Goal: Information Seeking & Learning: Compare options

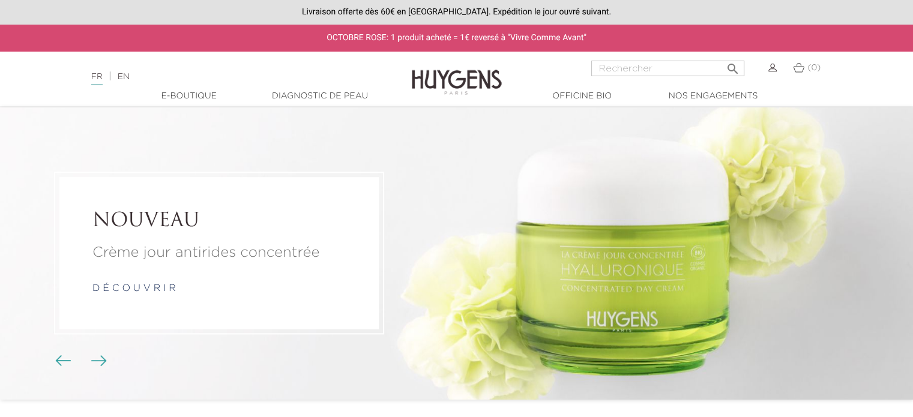
click at [637, 67] on input "Rechercher" at bounding box center [667, 69] width 153 height 16
paste input "Élixir Perfecteur Illuminateur"
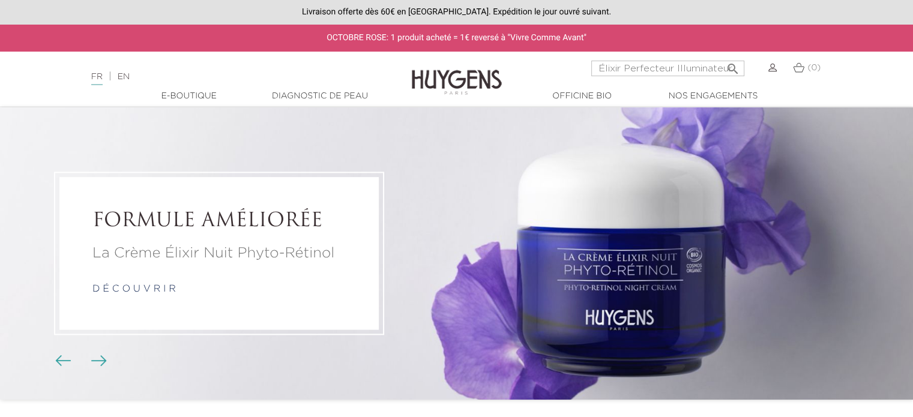
type input "Élixir Perfecteur Illuminateur"
click at [733, 64] on icon "" at bounding box center [732, 65] width 14 height 14
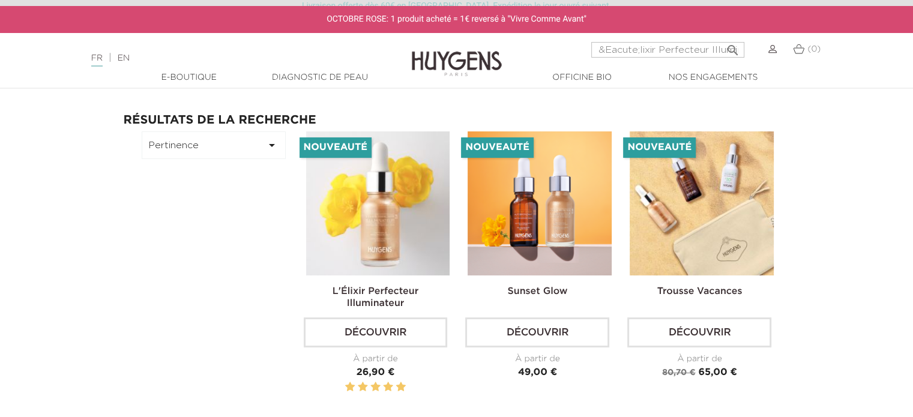
scroll to position [60, 0]
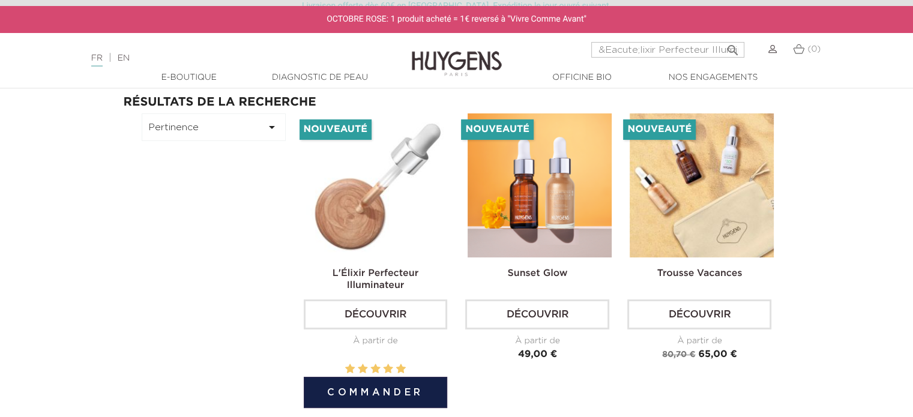
click at [399, 220] on img at bounding box center [378, 185] width 144 height 144
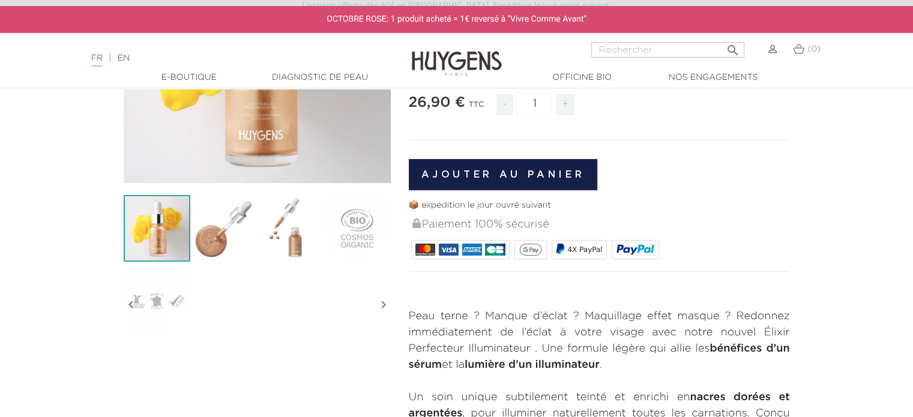
scroll to position [240, 0]
click at [219, 237] on img at bounding box center [223, 228] width 67 height 67
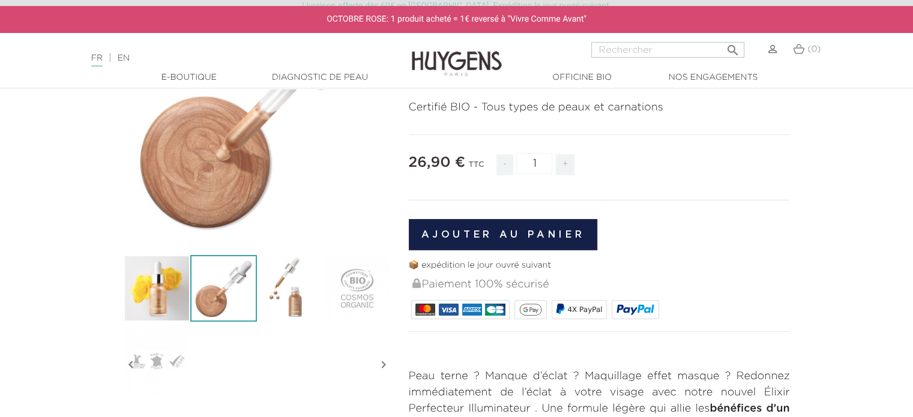
scroll to position [60, 0]
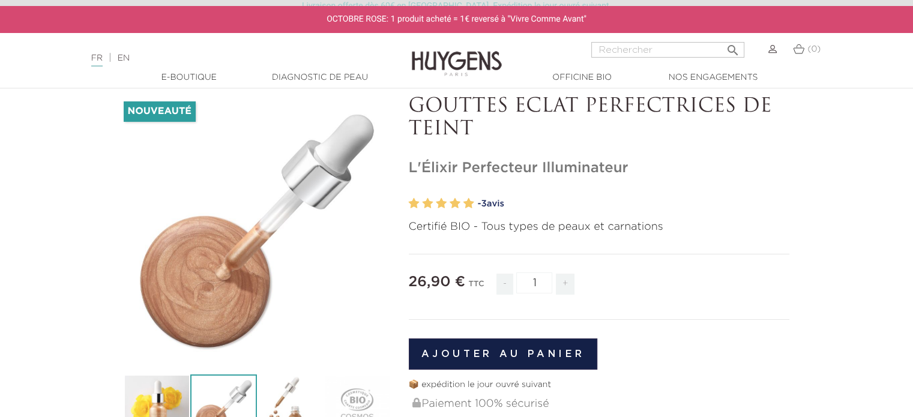
click at [291, 389] on img at bounding box center [290, 408] width 67 height 67
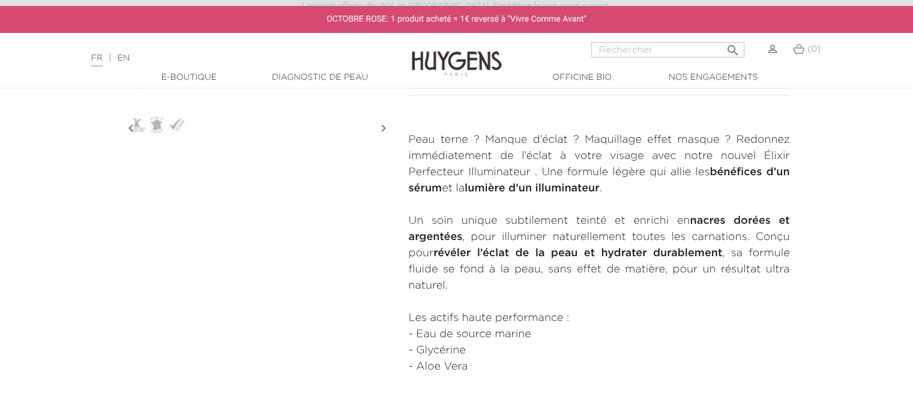
scroll to position [420, 0]
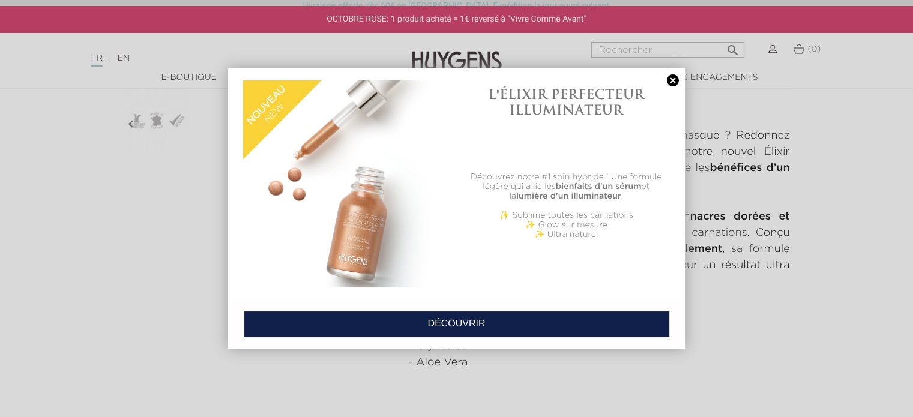
click at [671, 79] on link at bounding box center [673, 80] width 17 height 13
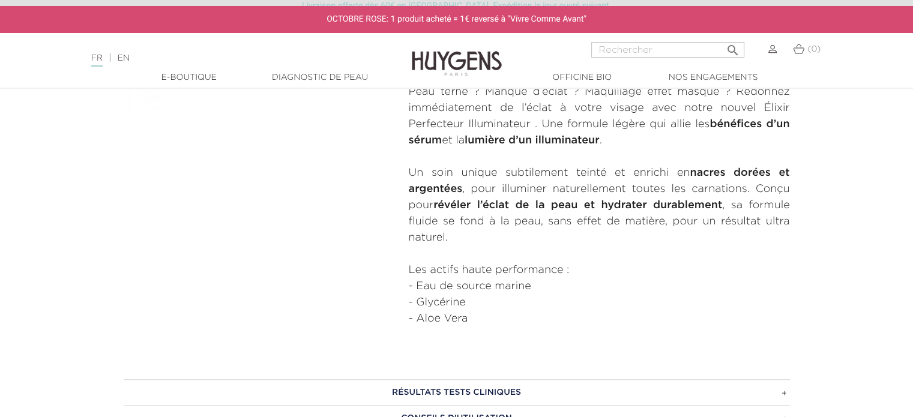
scroll to position [600, 0]
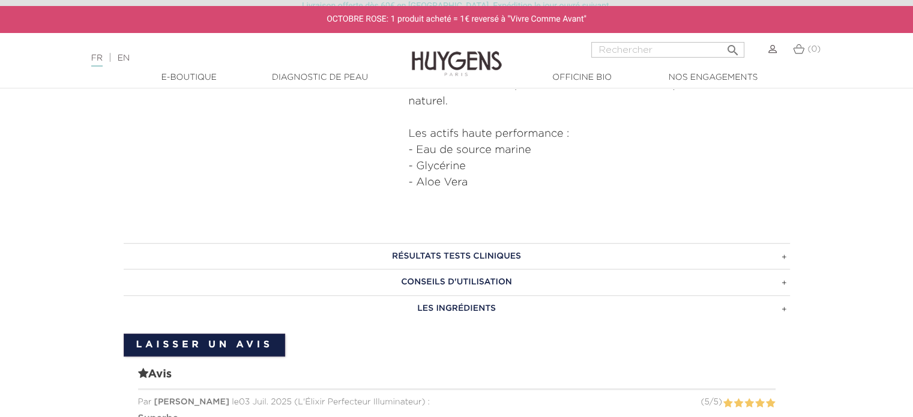
click at [509, 307] on h3 "LES INGRÉDIENTS" at bounding box center [457, 308] width 667 height 26
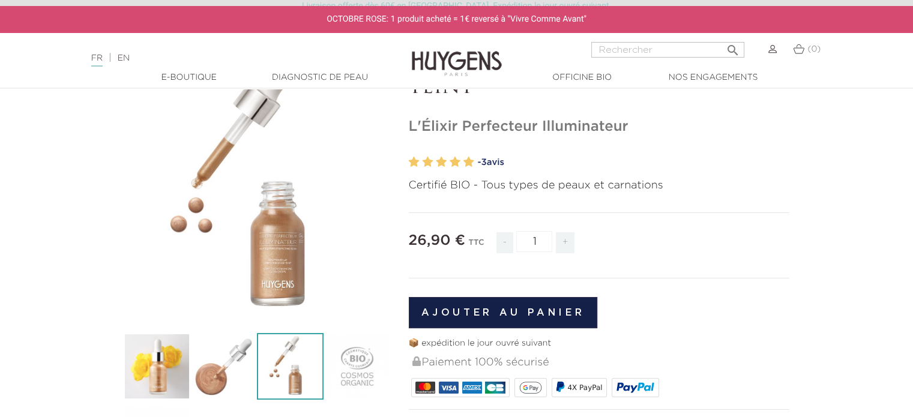
scroll to position [0, 0]
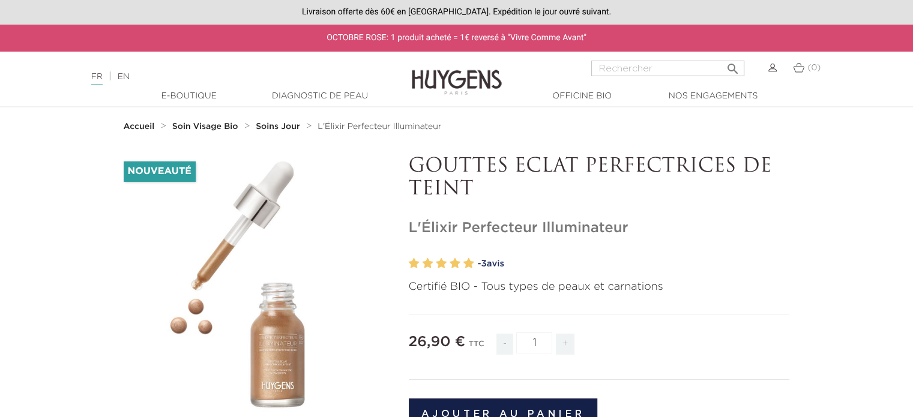
click at [632, 64] on input "Rechercher" at bounding box center [667, 69] width 153 height 16
paste input "Crème Concentrée Hyaluronique"
type input "Crème Concentrée Hyaluronique"
click at [722, 57] on button " Rechercher" at bounding box center [733, 65] width 22 height 16
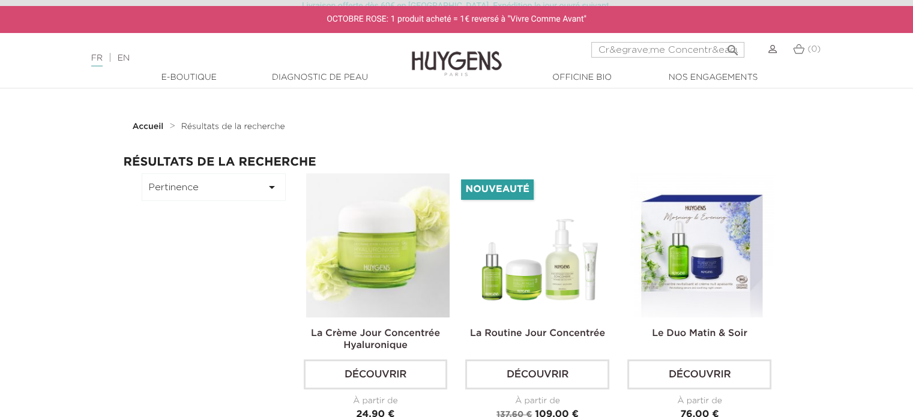
scroll to position [60, 0]
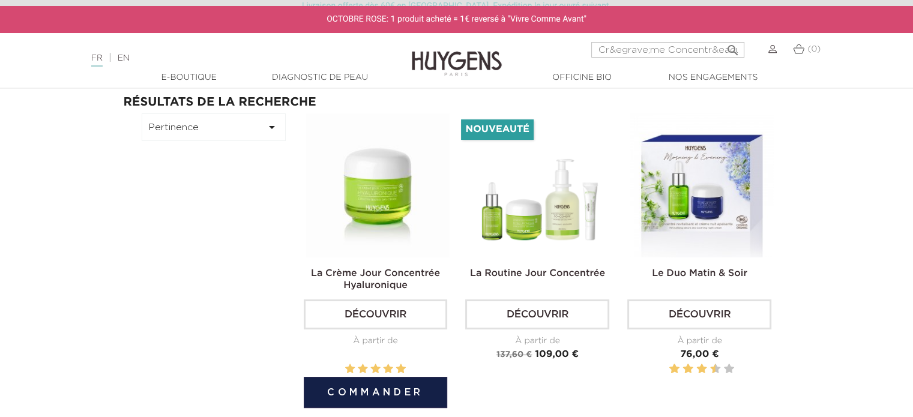
click at [375, 217] on img at bounding box center [378, 185] width 144 height 144
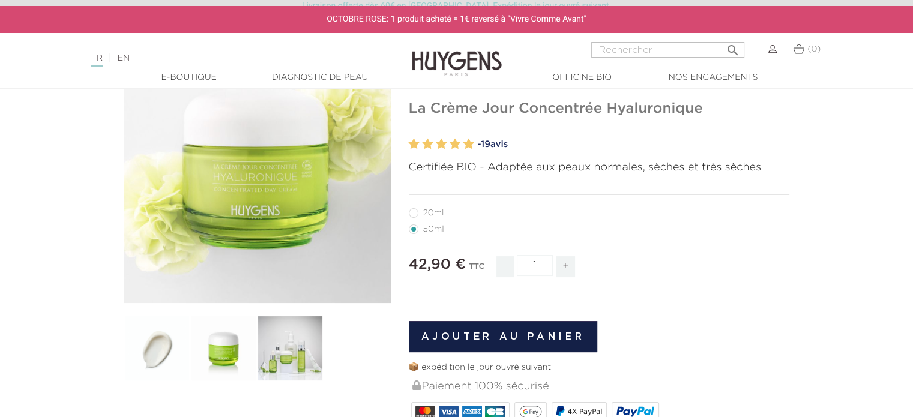
scroll to position [120, 0]
click at [416, 211] on label27"] "20ml" at bounding box center [434, 213] width 50 height 10
radio input "true"
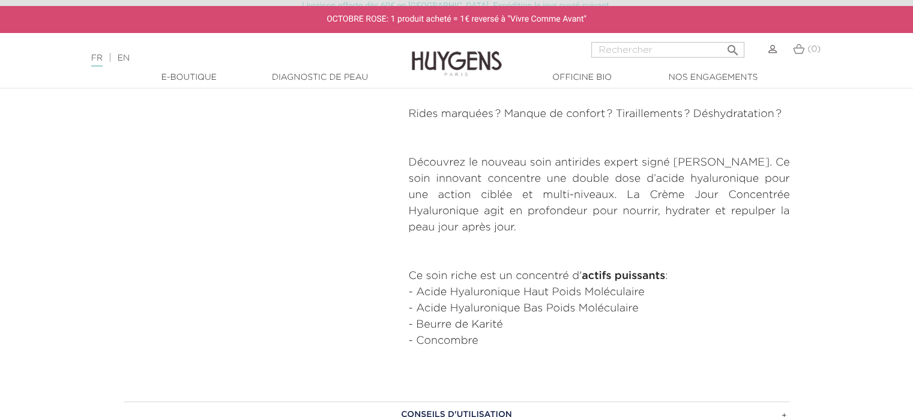
scroll to position [600, 0]
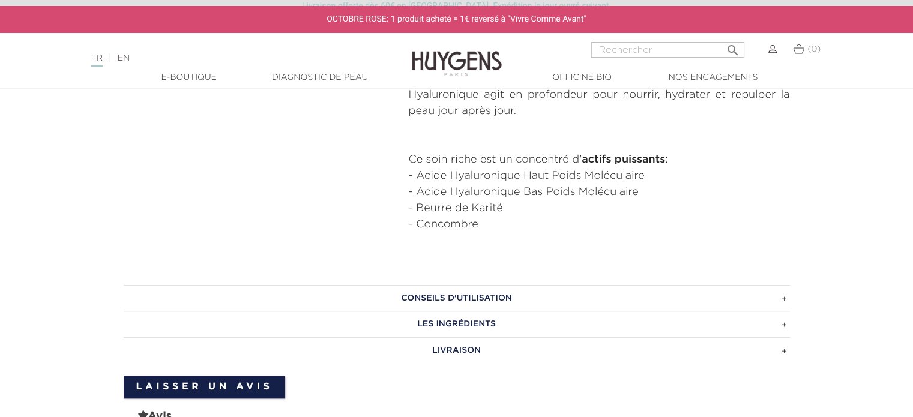
click at [507, 328] on h3 "Les ingrédients" at bounding box center [457, 324] width 667 height 26
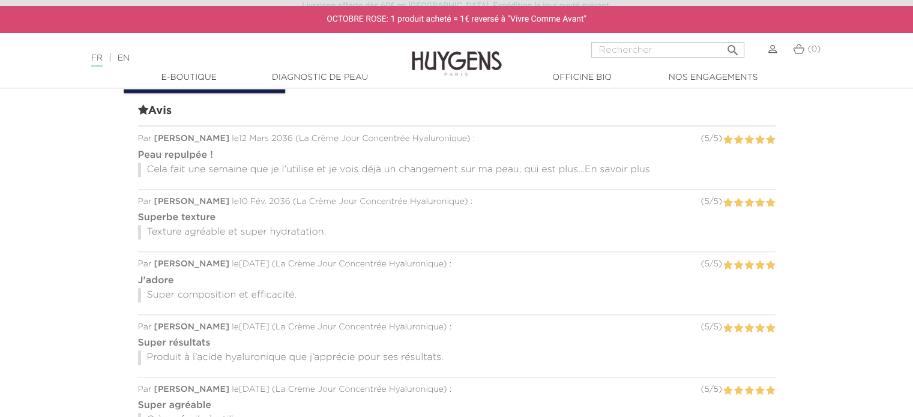
scroll to position [1081, 0]
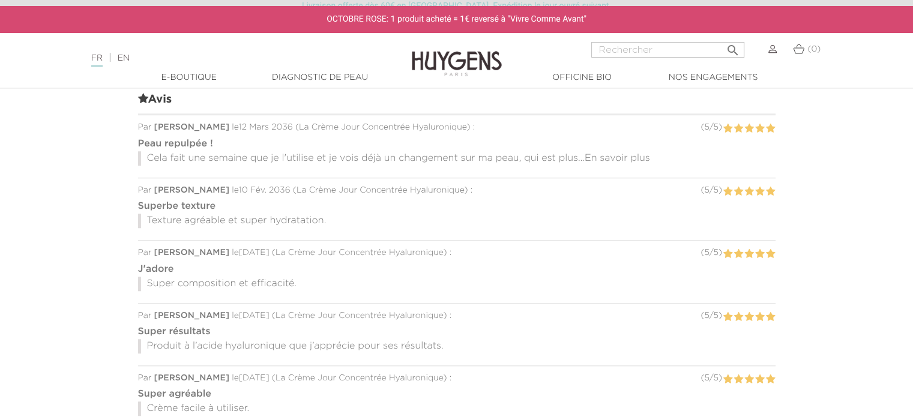
click at [620, 154] on span "En savoir plus" at bounding box center [617, 159] width 65 height 10
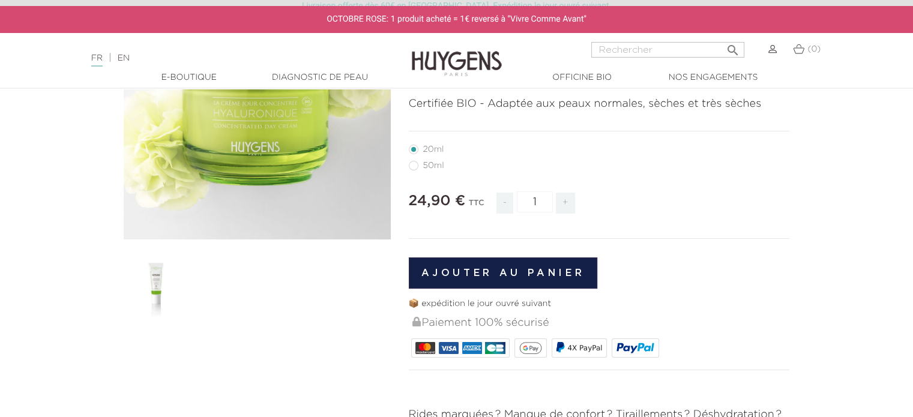
scroll to position [0, 0]
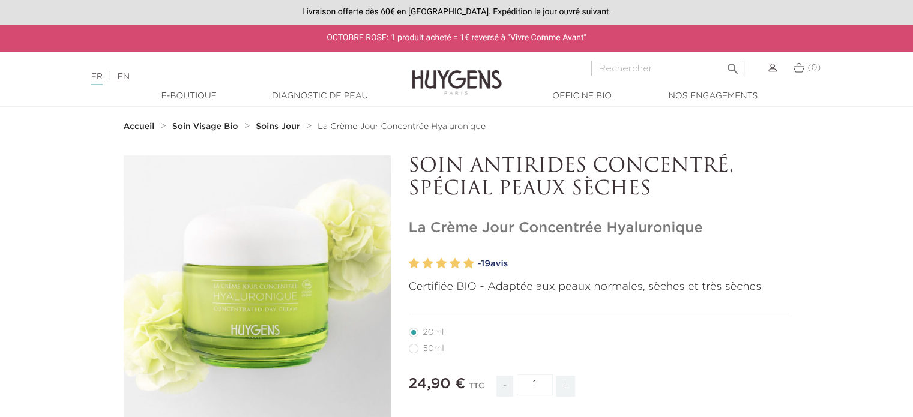
click at [634, 69] on input "Rechercher" at bounding box center [667, 69] width 153 height 16
paste input "Soin Bonne Mine"
type input "Soin Bonne Mine"
click at [722, 57] on button " Rechercher" at bounding box center [733, 65] width 22 height 16
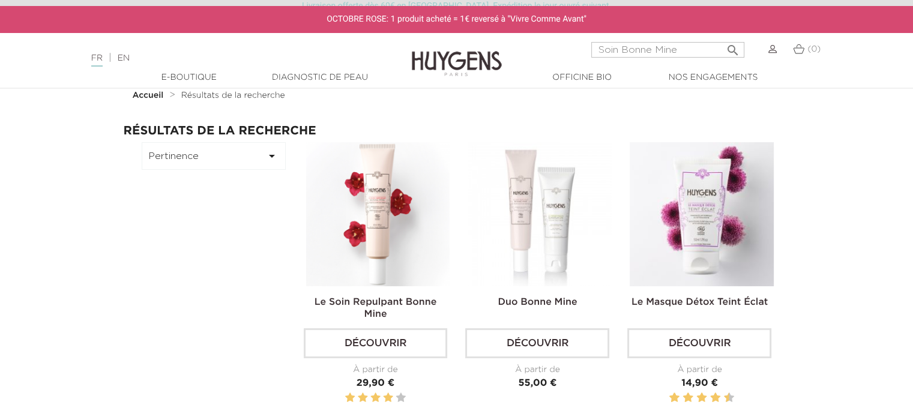
scroll to position [60, 0]
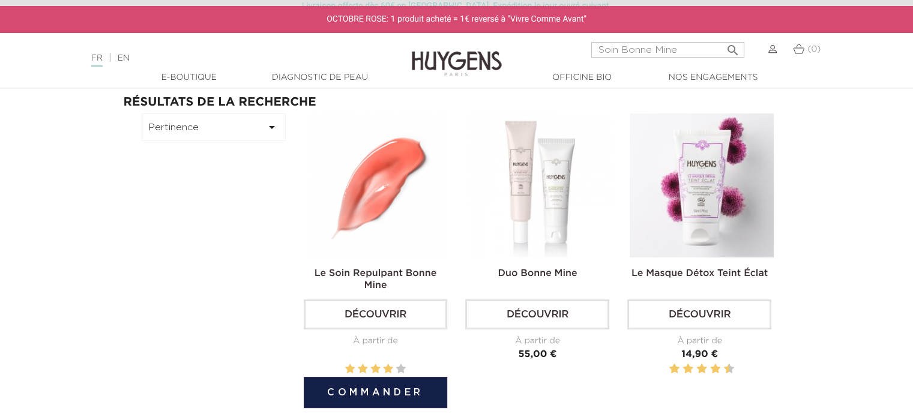
click at [333, 200] on img at bounding box center [378, 185] width 144 height 144
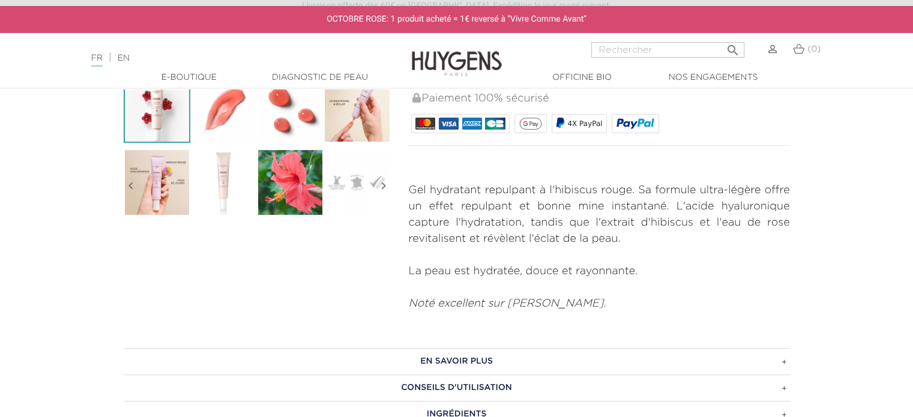
scroll to position [360, 0]
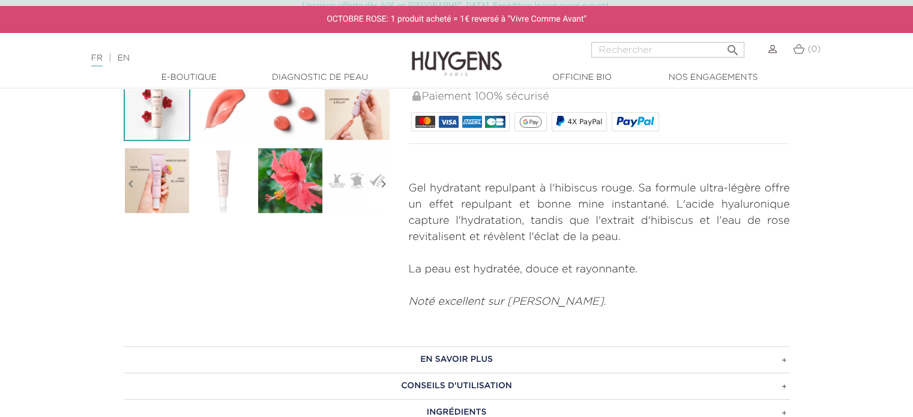
click at [162, 192] on img at bounding box center [157, 180] width 67 height 67
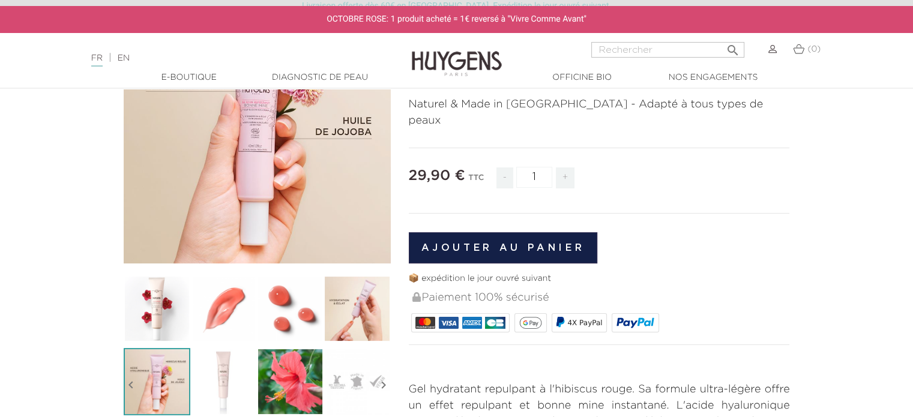
scroll to position [180, 0]
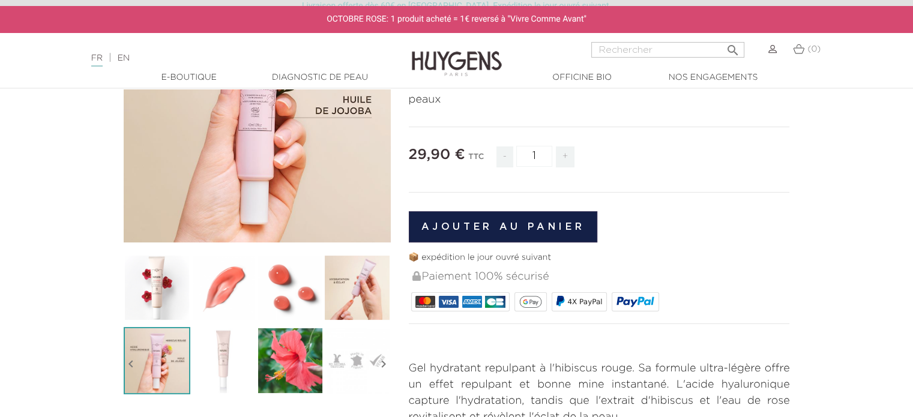
click at [370, 295] on img at bounding box center [357, 288] width 67 height 67
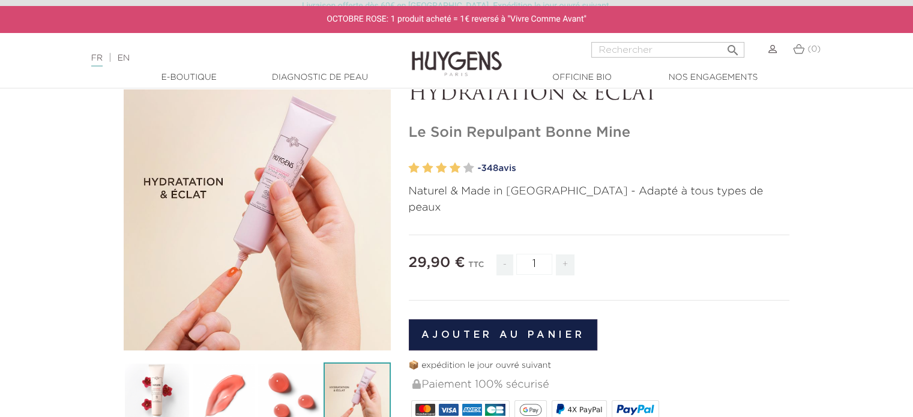
scroll to position [0, 0]
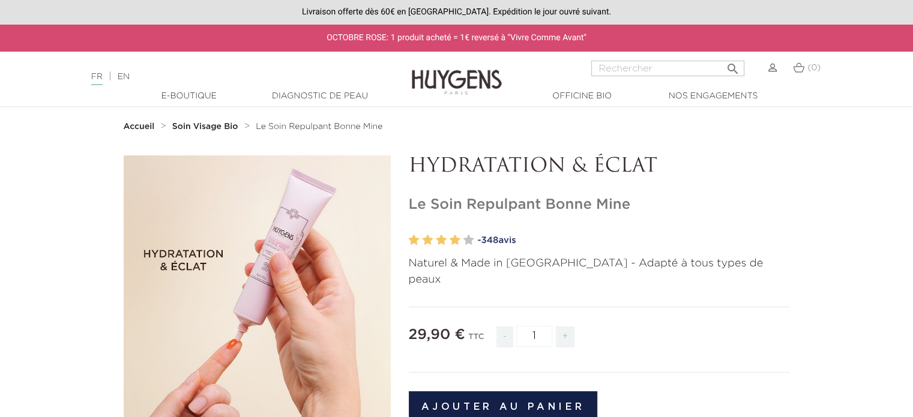
click at [637, 71] on input "Rechercher" at bounding box center [667, 69] width 153 height 16
paste input "Concentré Jour Hyaluronique"
type input "Concentré Jour Hyaluronique"
click at [722, 57] on button " Rechercher" at bounding box center [733, 65] width 22 height 16
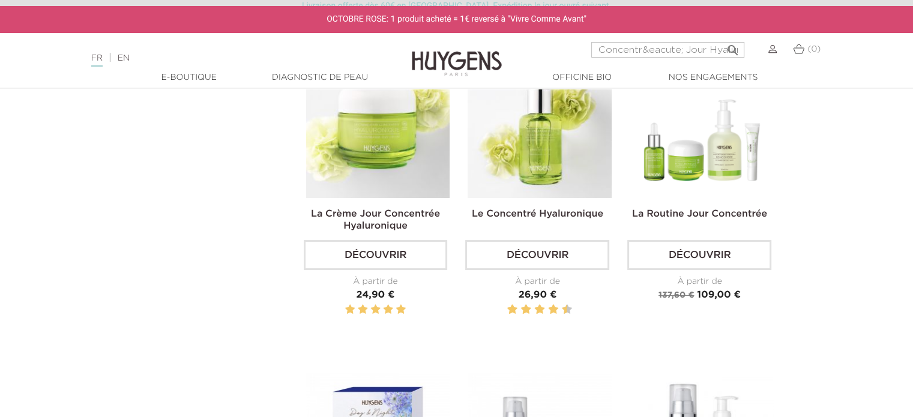
scroll to position [120, 0]
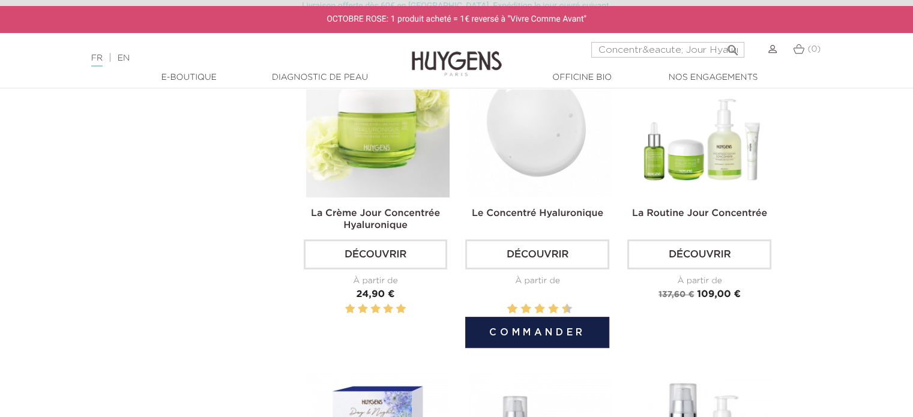
click at [546, 143] on img at bounding box center [540, 125] width 144 height 144
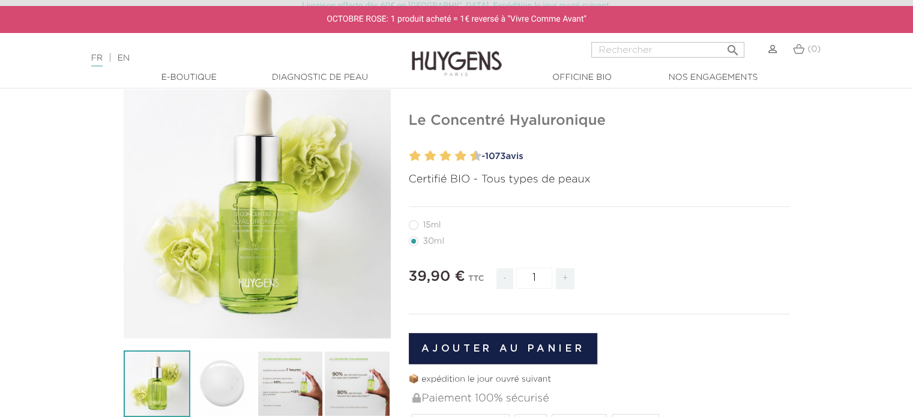
scroll to position [180, 0]
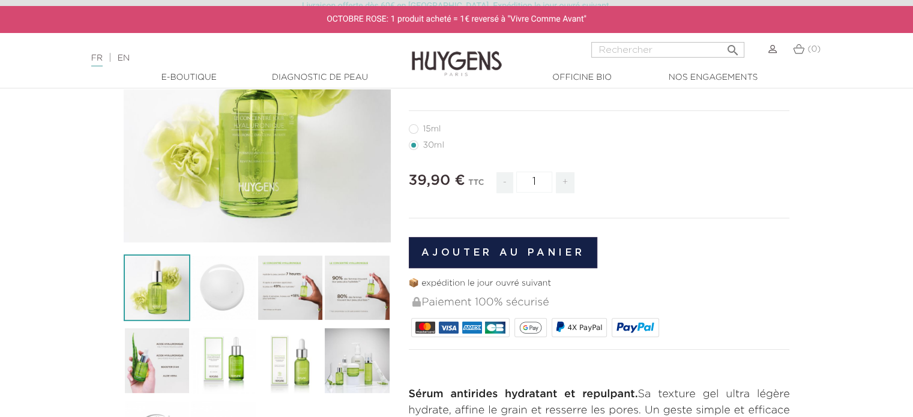
click at [305, 293] on img at bounding box center [290, 288] width 67 height 67
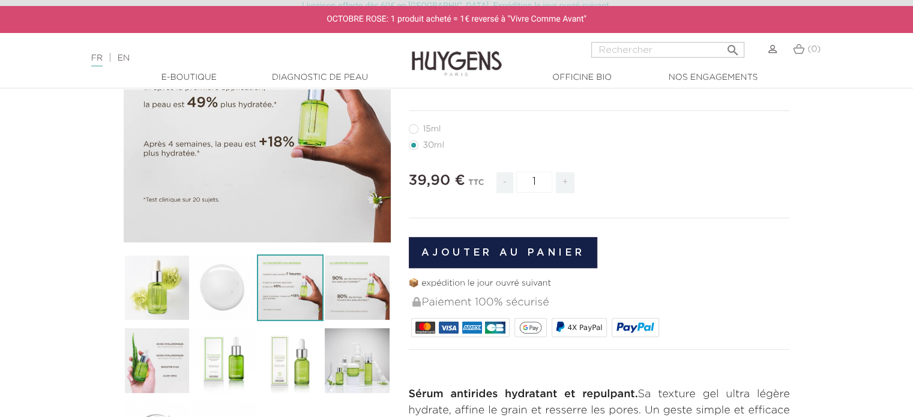
click at [363, 283] on img at bounding box center [357, 288] width 67 height 67
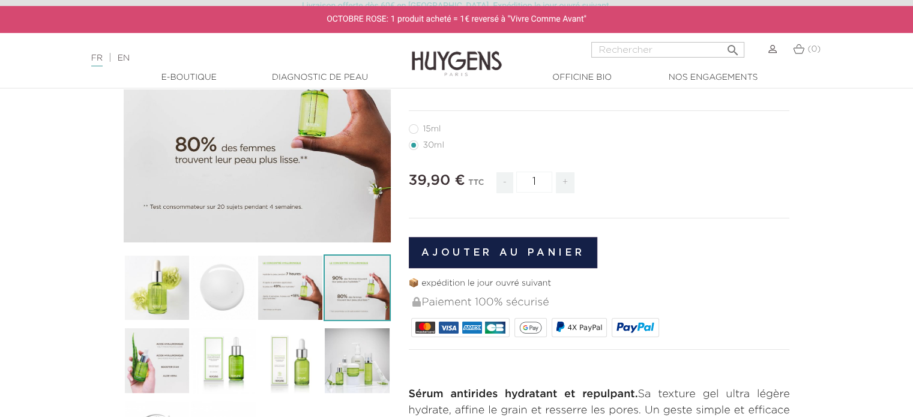
click at [157, 355] on img at bounding box center [157, 360] width 67 height 67
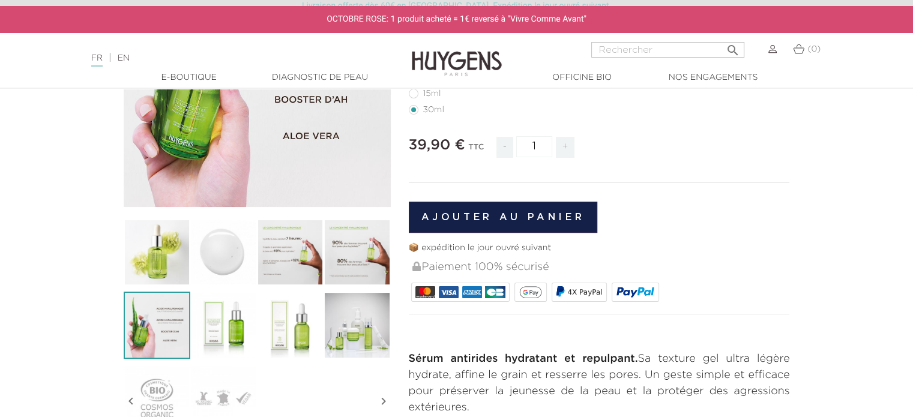
scroll to position [240, 0]
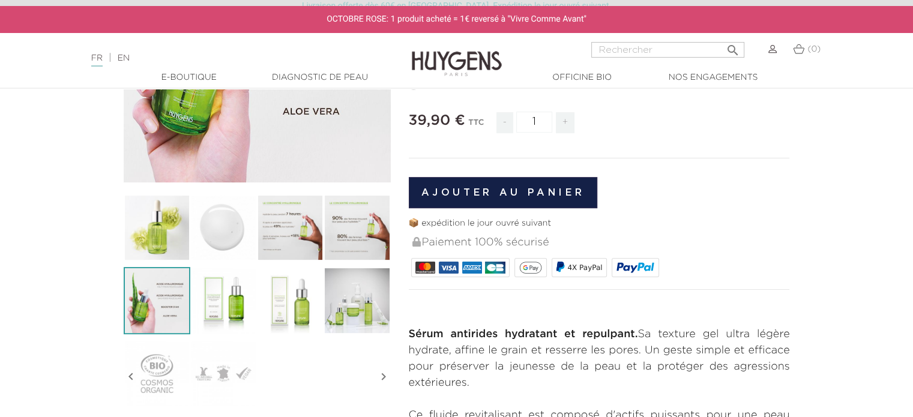
click at [238, 304] on img at bounding box center [223, 300] width 67 height 67
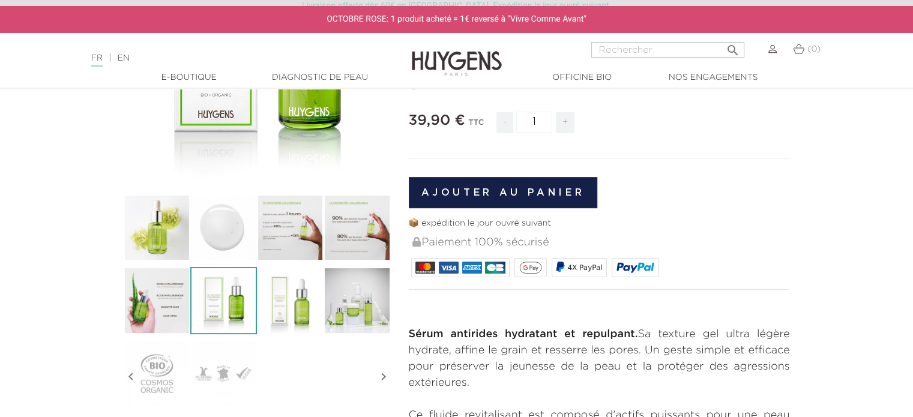
click at [312, 301] on img at bounding box center [290, 300] width 67 height 67
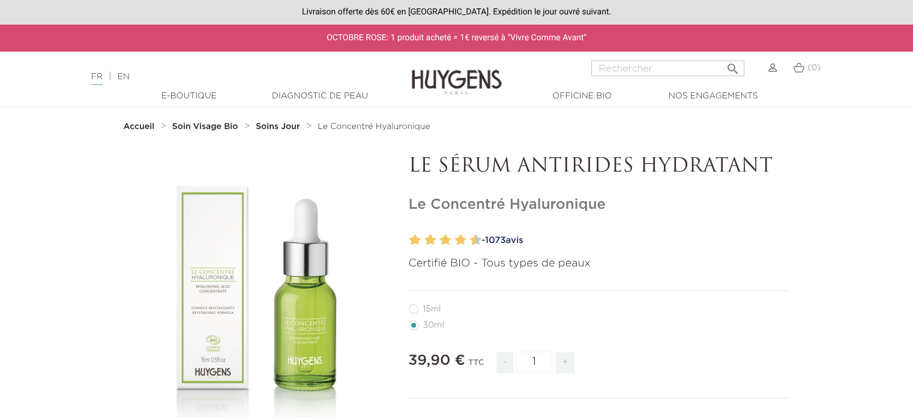
scroll to position [0, 0]
click at [632, 74] on input "Rechercher" at bounding box center [667, 69] width 153 height 16
paste input "Boue de Beauté"
type input "Boue de Beauté"
click at [722, 57] on button " Rechercher" at bounding box center [733, 65] width 22 height 16
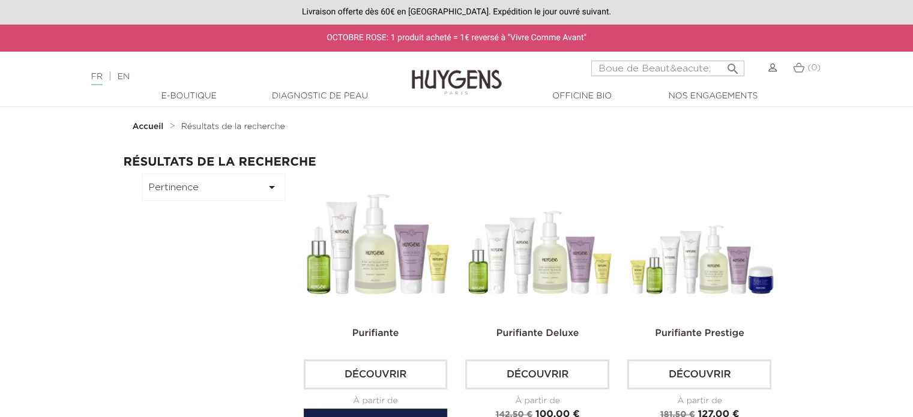
click at [398, 269] on img at bounding box center [378, 246] width 144 height 144
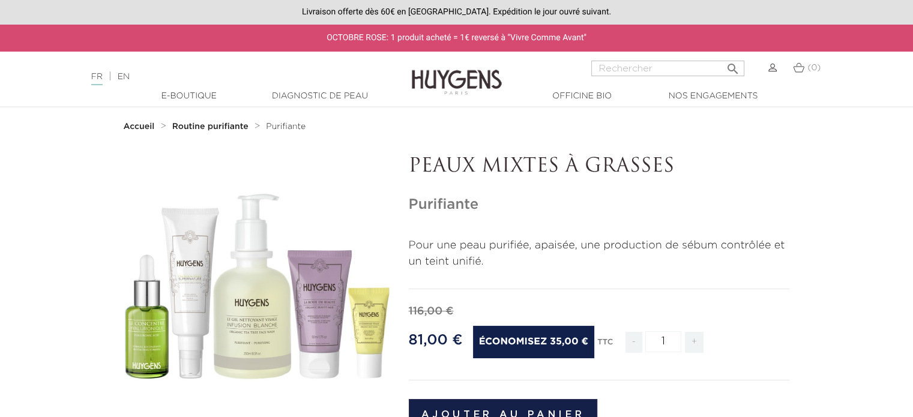
click at [652, 73] on input "Rechercher" at bounding box center [667, 69] width 153 height 16
paste input "Crème Visage Élixir Nuit"
type input "Crème Visage Élixir Nuit"
click at [722, 57] on button " Rechercher" at bounding box center [733, 65] width 22 height 16
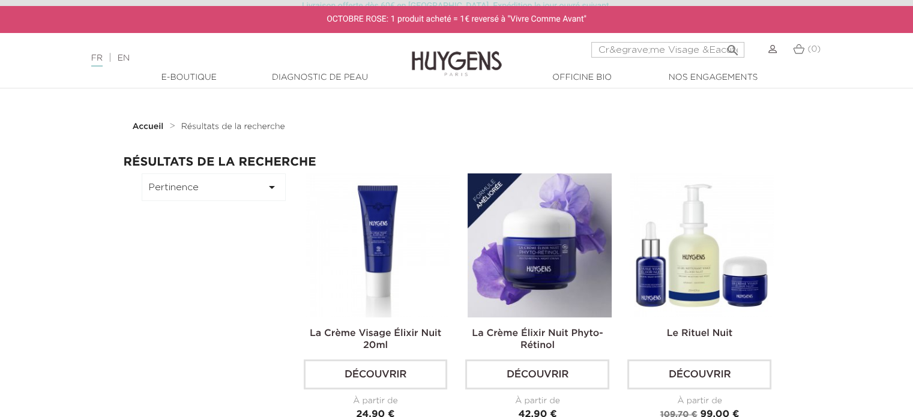
scroll to position [60, 0]
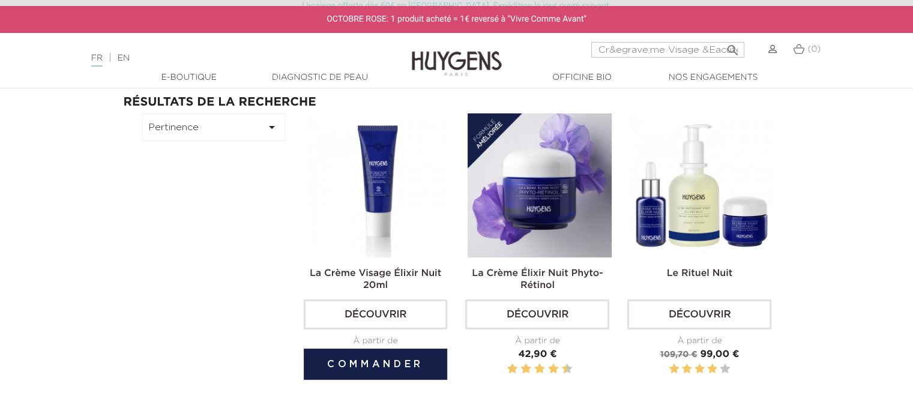
click at [390, 195] on img at bounding box center [378, 185] width 144 height 144
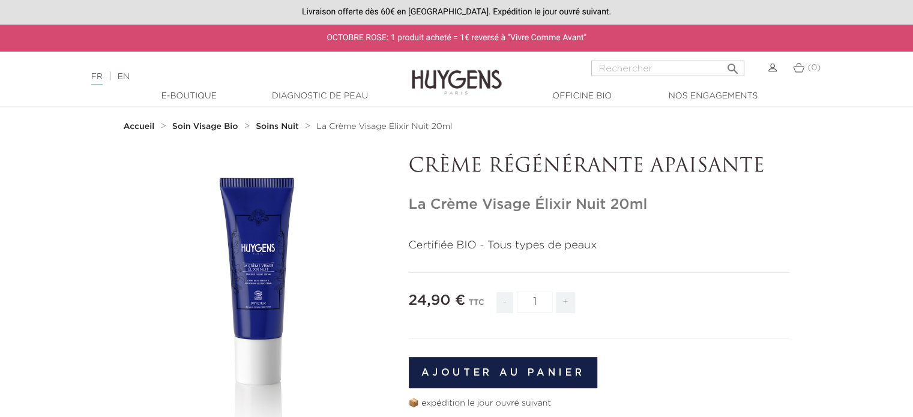
click at [668, 74] on input "Rechercher" at bounding box center [667, 69] width 153 height 16
paste input "Crème Visage Supernature"
type input "Crème Visage Supernature"
click at [722, 57] on button " Rechercher" at bounding box center [733, 65] width 22 height 16
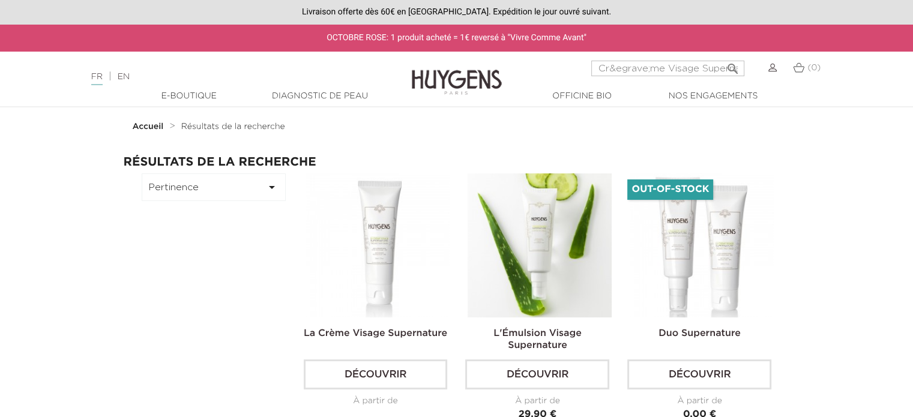
click at [364, 259] on img at bounding box center [378, 246] width 144 height 144
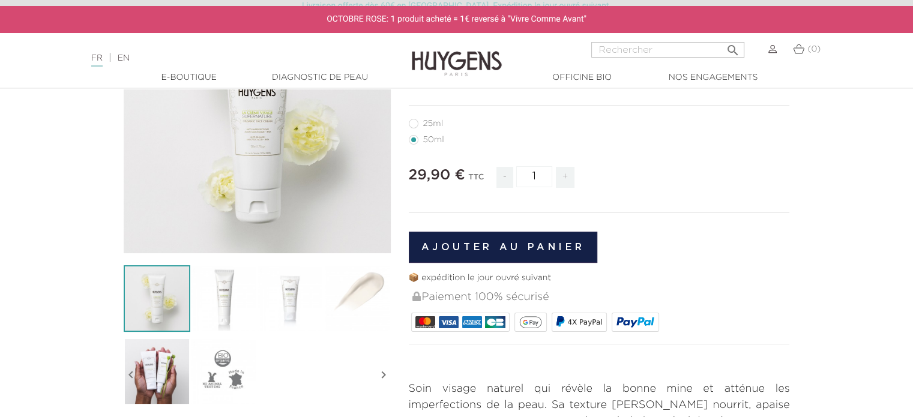
scroll to position [180, 0]
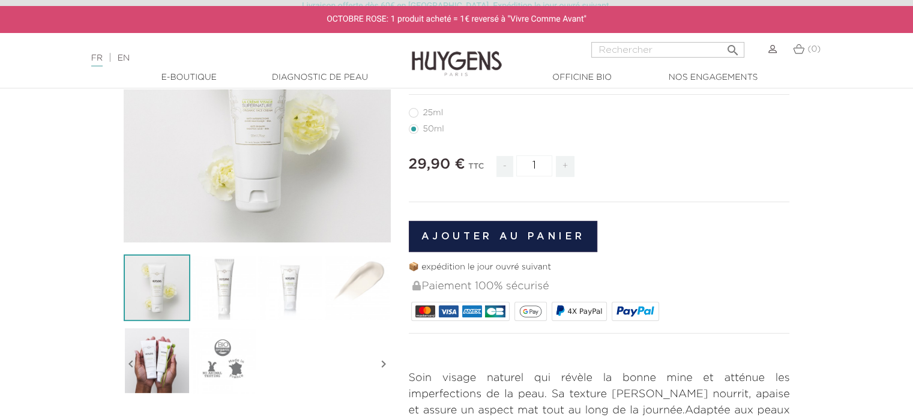
click at [357, 296] on img at bounding box center [357, 288] width 67 height 67
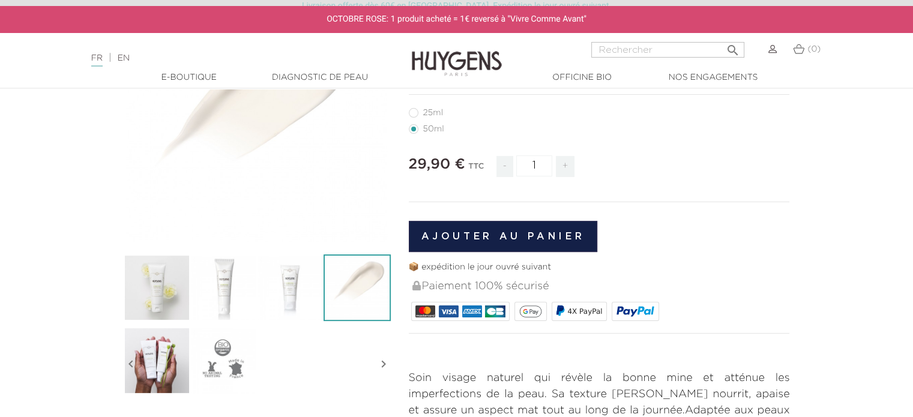
click at [168, 361] on img at bounding box center [157, 360] width 67 height 67
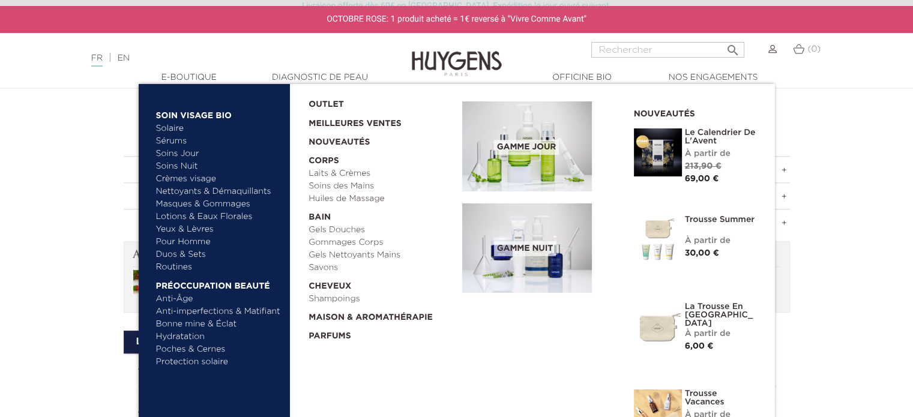
scroll to position [600, 0]
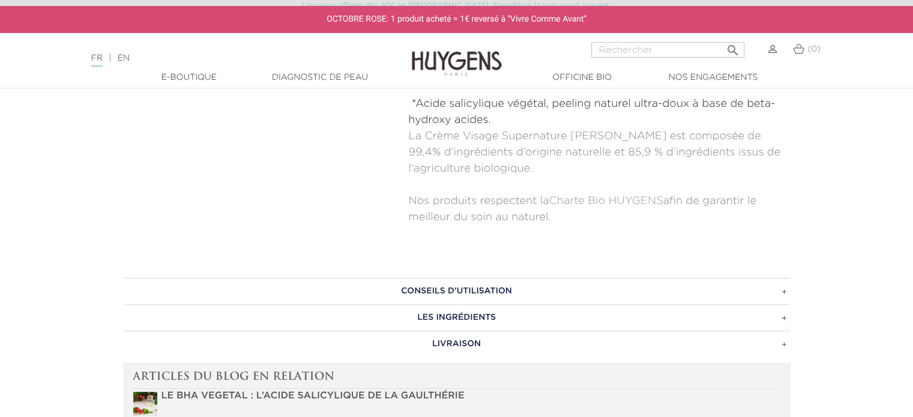
click at [644, 51] on input "Rechercher" at bounding box center [667, 50] width 153 height 16
paste input "Huile Visage Élixir Nuit"
type input "Huile Visage Élixir Nuit"
click at [722, 38] on button " Rechercher" at bounding box center [733, 46] width 22 height 16
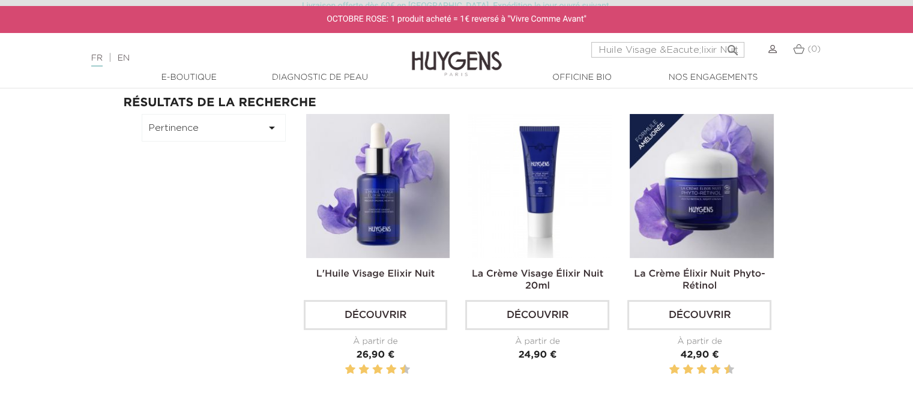
scroll to position [60, 0]
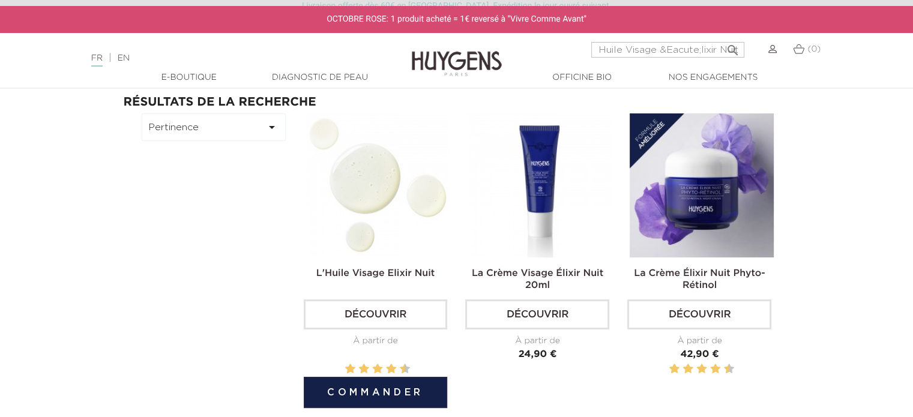
click at [385, 194] on img at bounding box center [378, 185] width 144 height 144
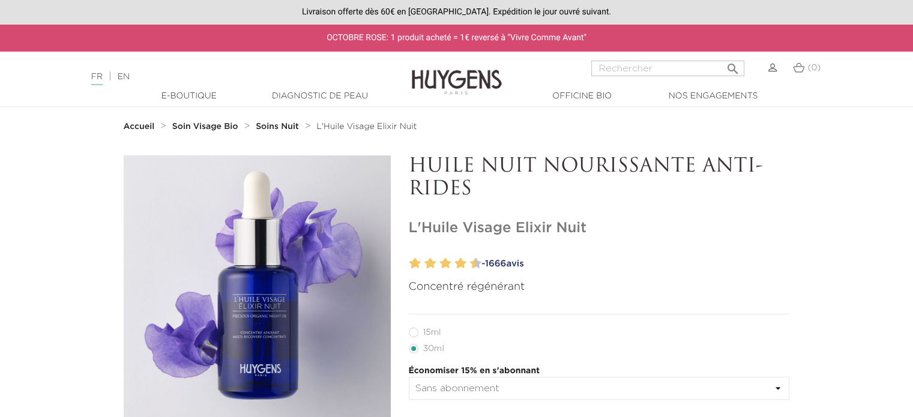
click at [414, 333] on label12"] "15ml" at bounding box center [432, 333] width 47 height 10
radio input "true"
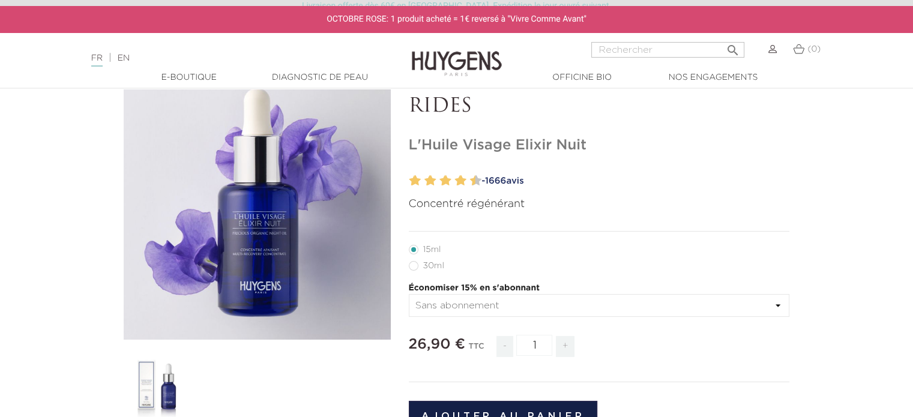
scroll to position [120, 0]
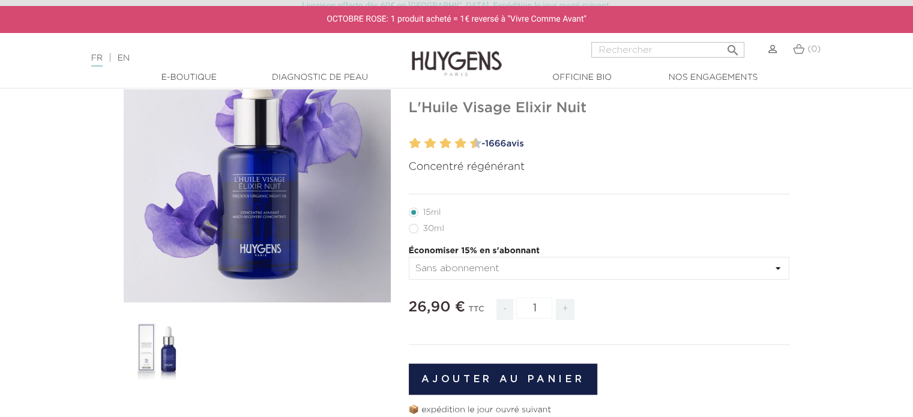
click at [416, 230] on label22"] "30ml" at bounding box center [434, 229] width 50 height 10
radio input "true"
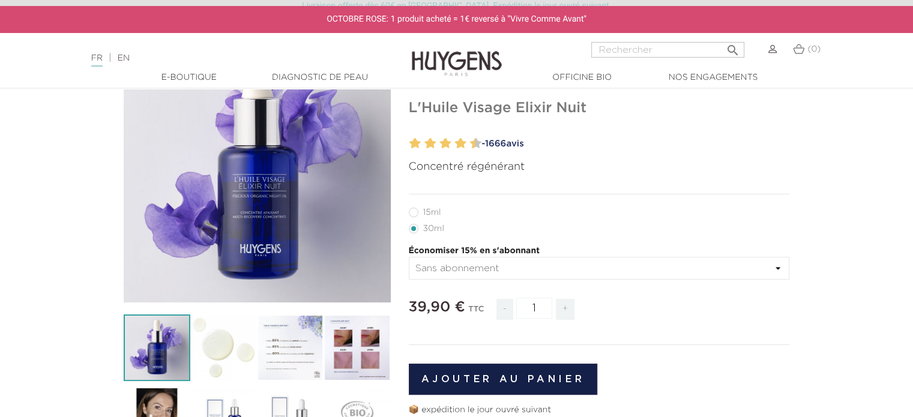
click at [414, 210] on label12"] "15ml" at bounding box center [432, 213] width 47 height 10
radio input "true"
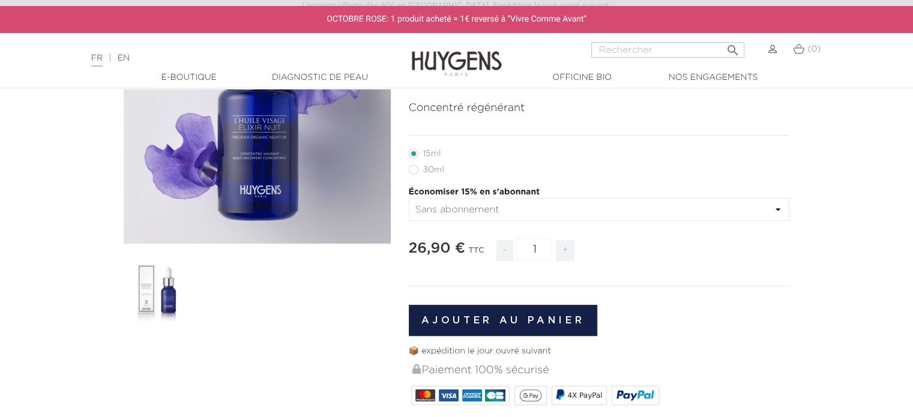
scroll to position [120, 0]
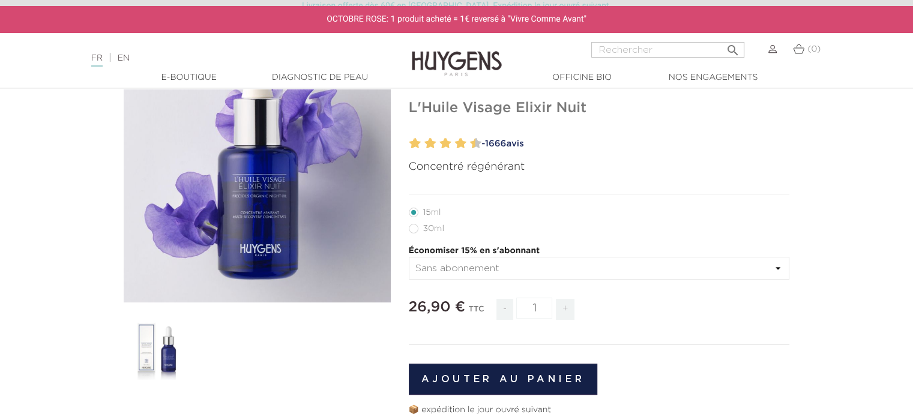
click at [163, 347] on img at bounding box center [157, 348] width 67 height 67
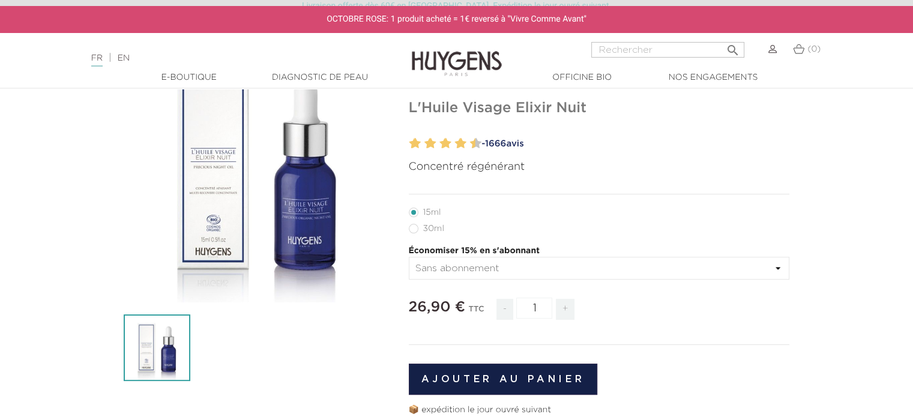
click at [430, 231] on label22"] "30ml" at bounding box center [434, 229] width 50 height 10
radio input "true"
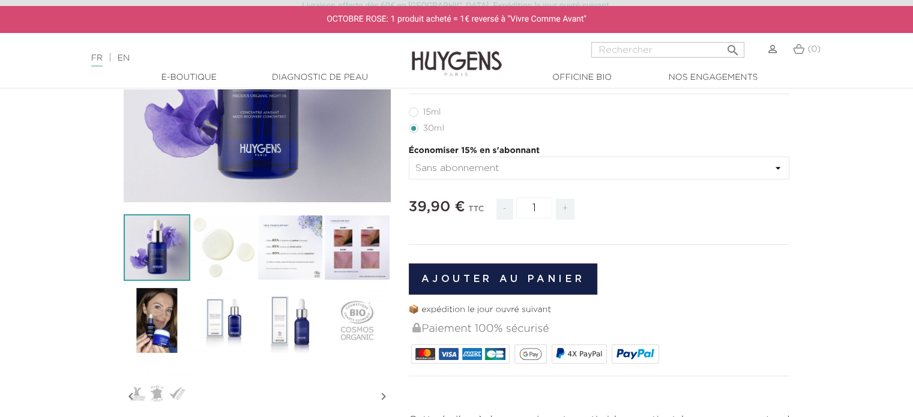
scroll to position [240, 0]
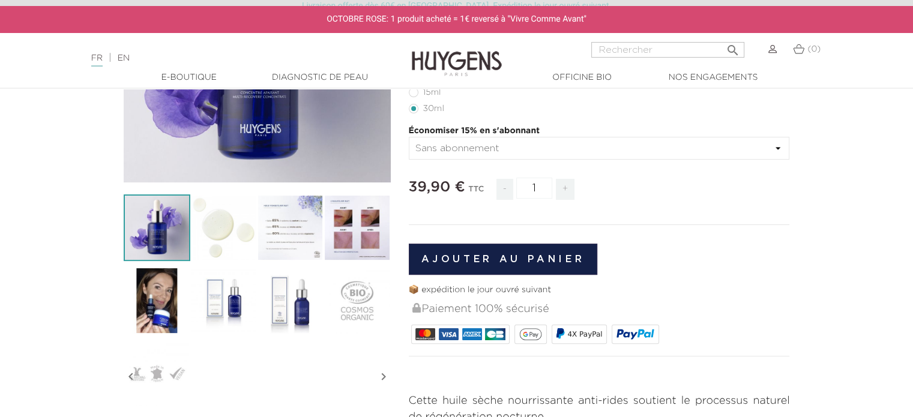
click at [235, 230] on img at bounding box center [223, 228] width 67 height 67
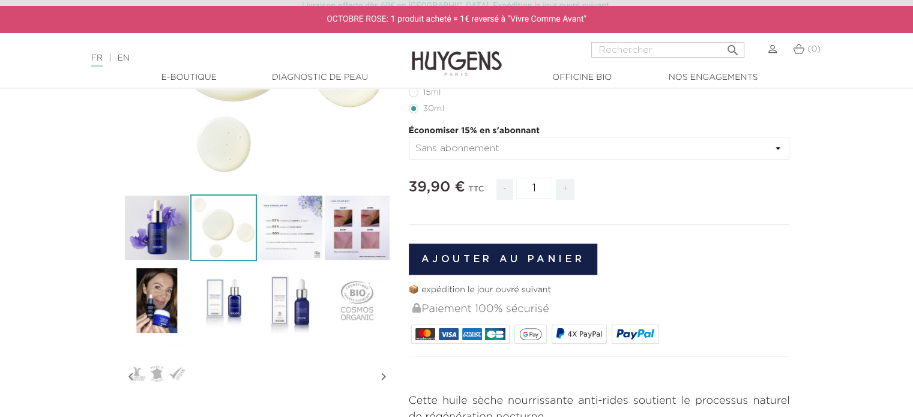
click at [283, 231] on img at bounding box center [290, 228] width 67 height 67
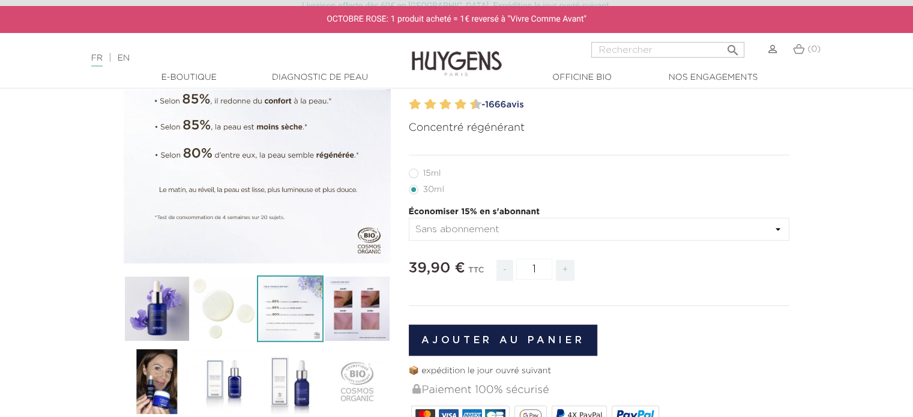
scroll to position [180, 0]
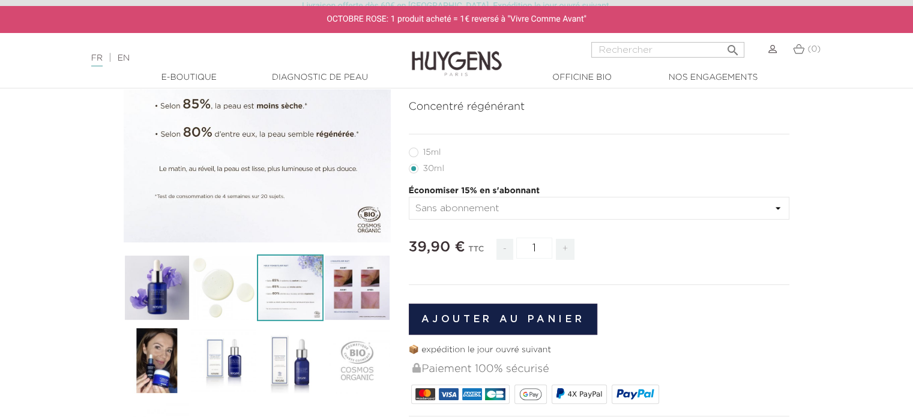
click at [346, 288] on img at bounding box center [357, 288] width 67 height 67
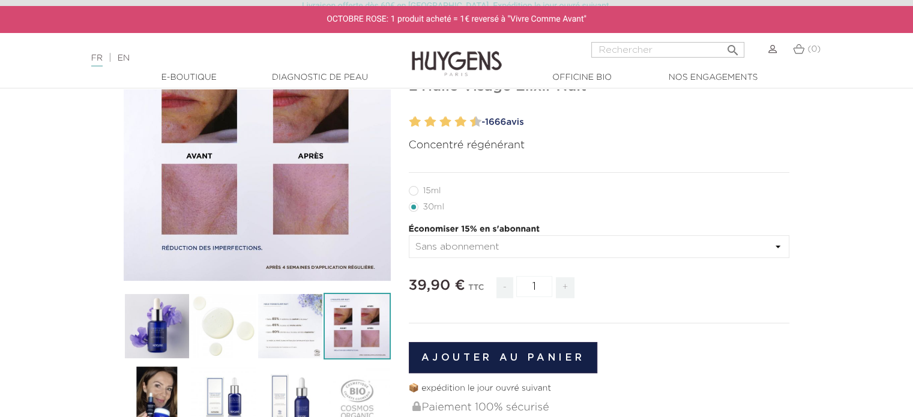
scroll to position [240, 0]
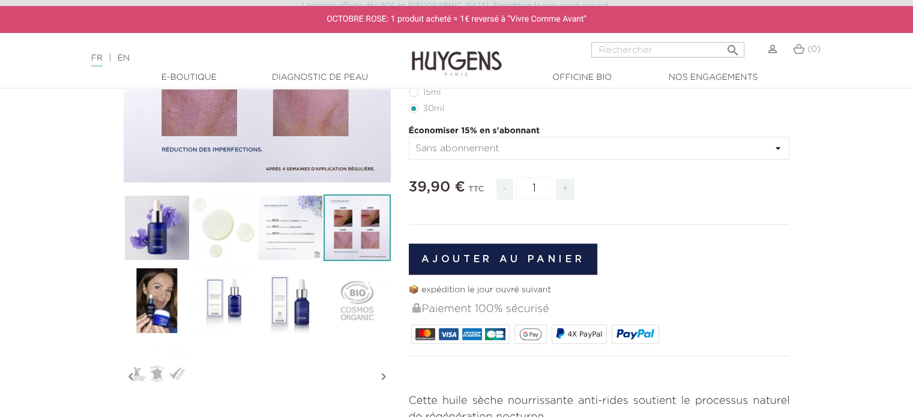
click at [169, 291] on img at bounding box center [157, 300] width 67 height 67
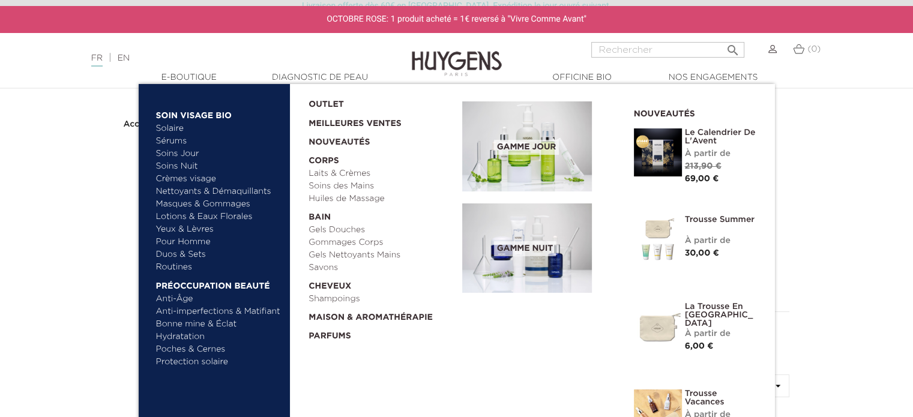
scroll to position [0, 0]
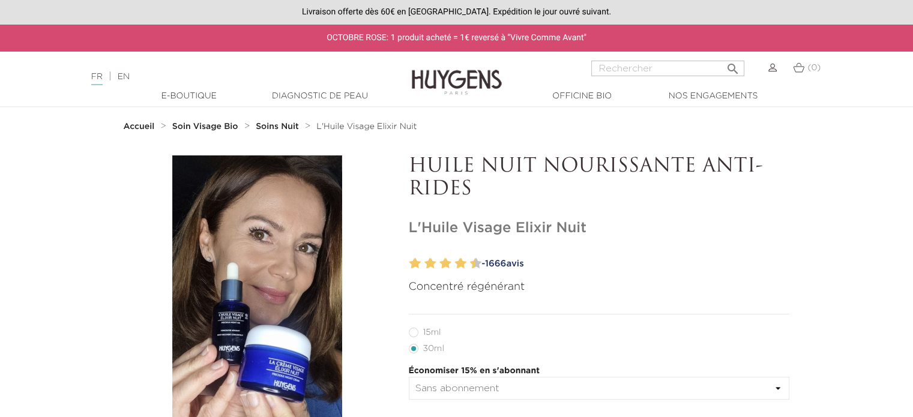
click at [629, 68] on input "Rechercher" at bounding box center [667, 69] width 153 height 16
paste input "Savon au Beurre de Karité"
type input "Savon au Beurre de Karité"
click at [722, 57] on button " Rechercher" at bounding box center [733, 65] width 22 height 16
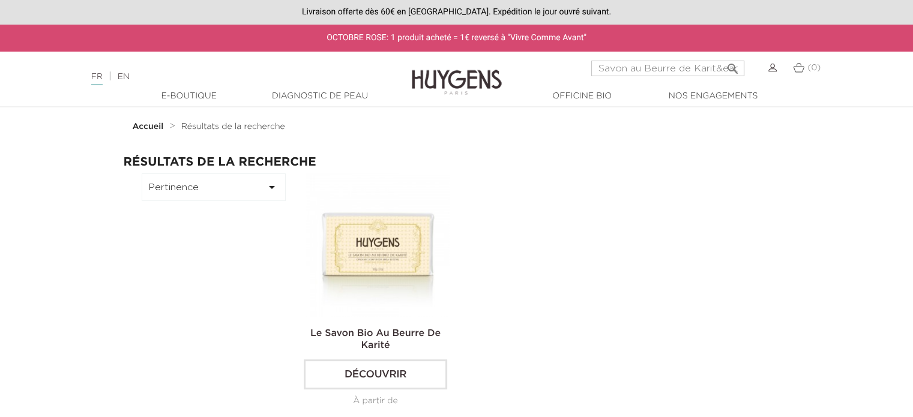
click at [390, 252] on img at bounding box center [378, 246] width 144 height 144
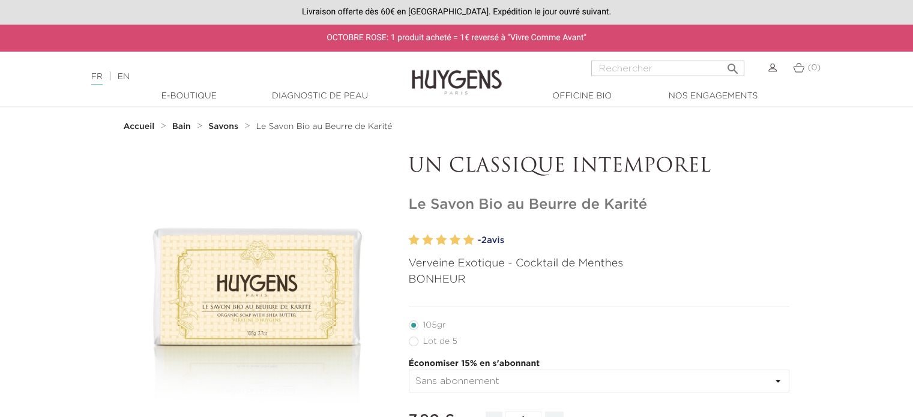
click at [626, 62] on input "Rechercher" at bounding box center [667, 69] width 153 height 16
paste input "Gel Douche Aroma Flow"
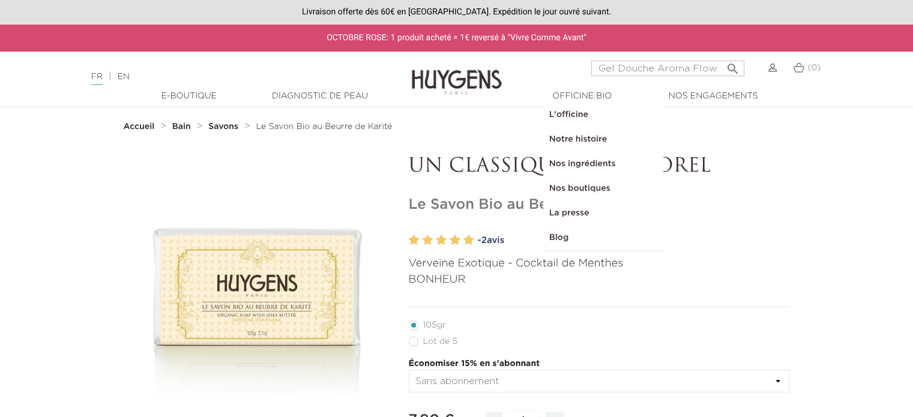
type input "Gel Douche Aroma Flow"
click at [722, 57] on button " Rechercher" at bounding box center [733, 65] width 22 height 16
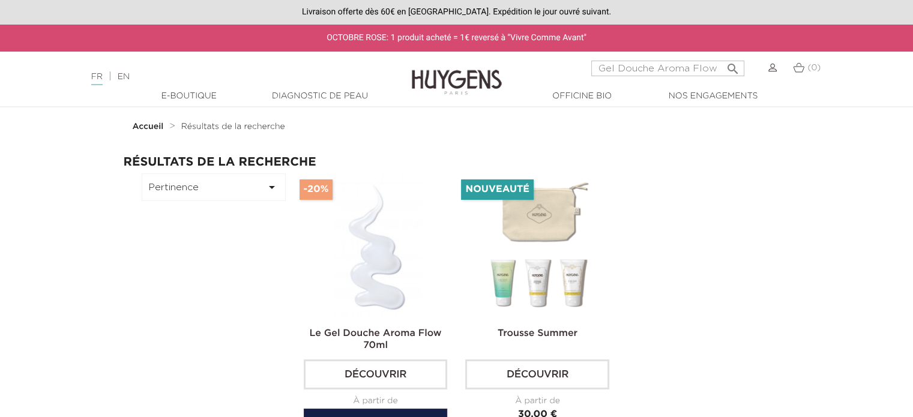
click at [406, 281] on img at bounding box center [378, 246] width 144 height 144
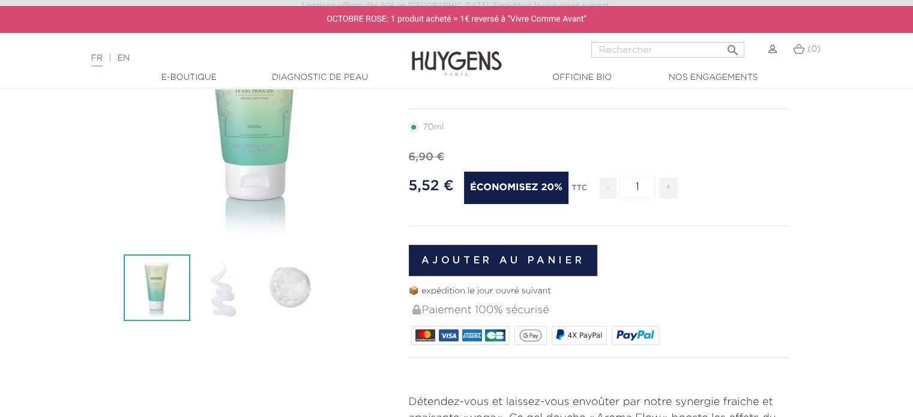
click at [226, 309] on img at bounding box center [223, 288] width 67 height 67
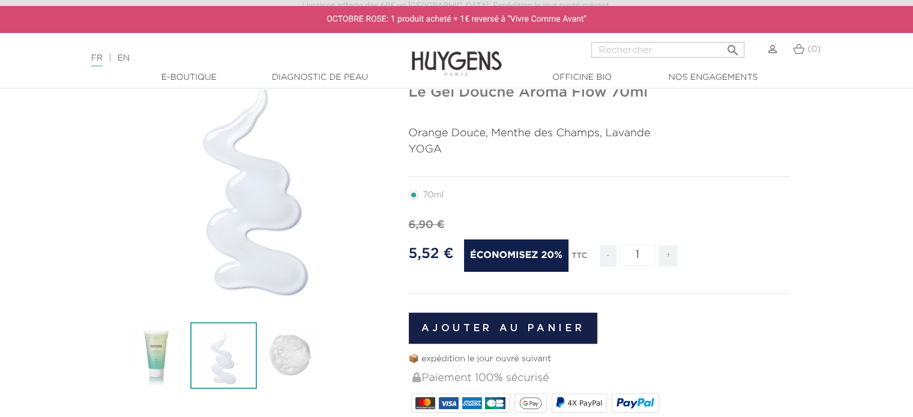
scroll to position [120, 0]
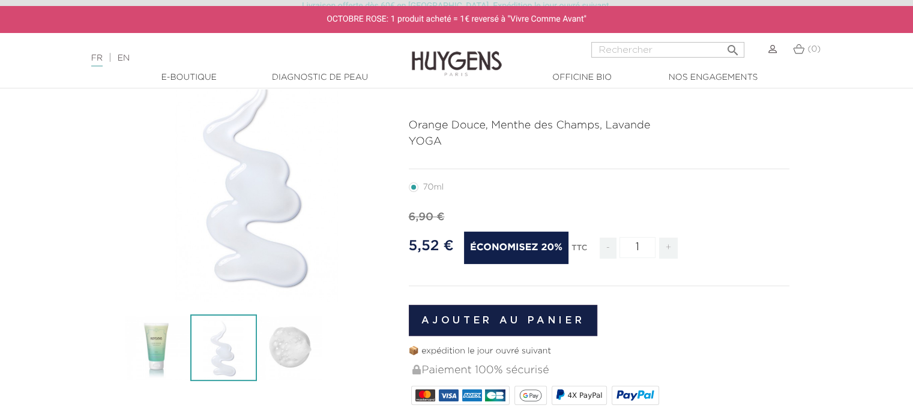
click at [292, 352] on img at bounding box center [290, 348] width 67 height 67
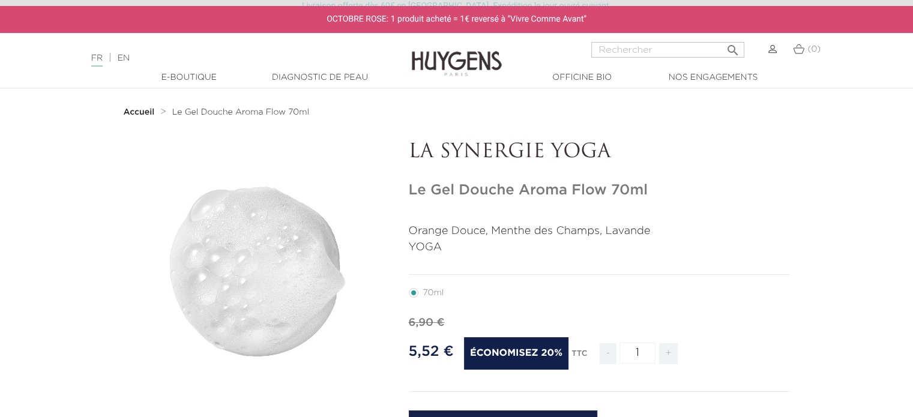
scroll to position [0, 0]
